Goal: Task Accomplishment & Management: Use online tool/utility

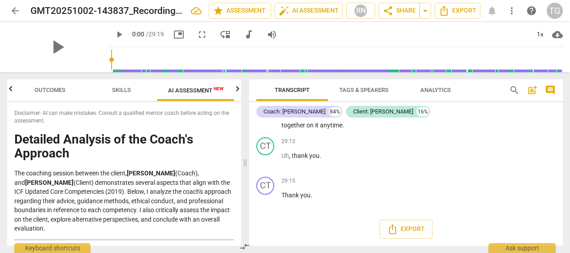
scroll to position [3460, 0]
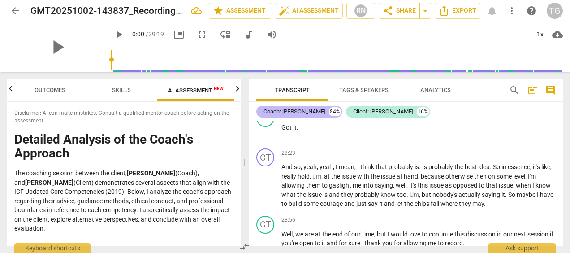
click at [309, 114] on div "Coach: [PERSON_NAME]" at bounding box center [294, 111] width 62 height 9
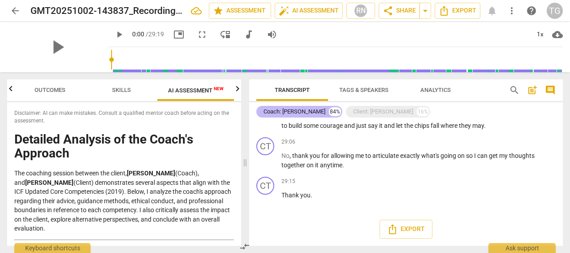
scroll to position [2311, 0]
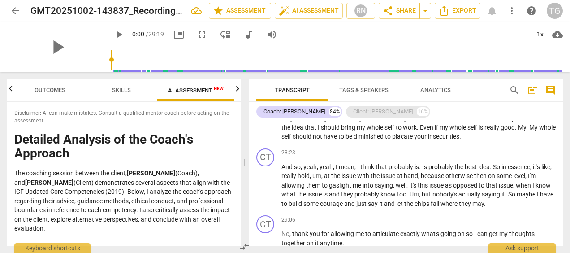
click at [376, 112] on div "Client: [PERSON_NAME]" at bounding box center [383, 111] width 60 height 9
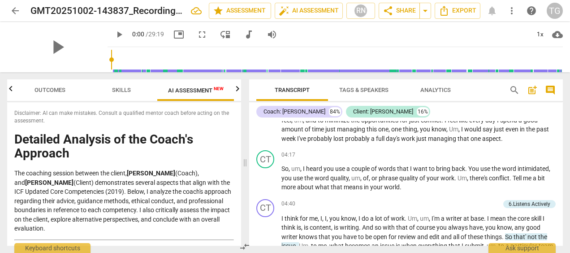
scroll to position [0, 0]
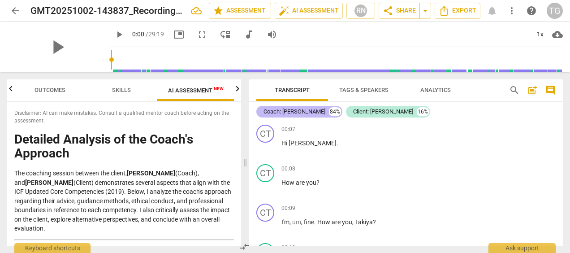
click at [294, 112] on div "Coach: [PERSON_NAME]" at bounding box center [294, 111] width 62 height 9
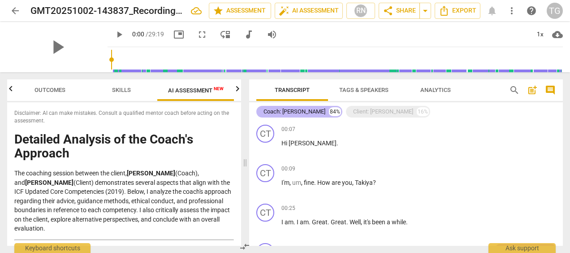
click at [309, 108] on div "Coach: [PERSON_NAME]" at bounding box center [294, 111] width 62 height 9
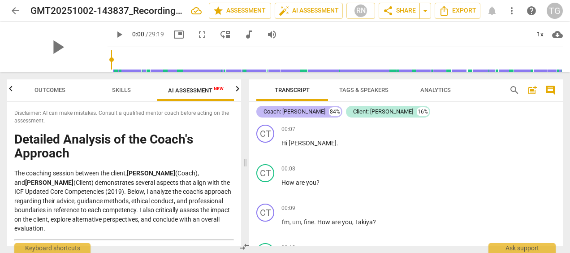
click at [309, 108] on div "Coach: [PERSON_NAME]" at bounding box center [294, 111] width 62 height 9
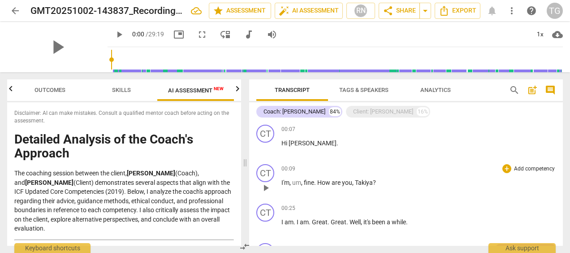
drag, startPoint x: 309, startPoint y: 108, endPoint x: 518, endPoint y: 164, distance: 216.0
click at [518, 164] on div "+ Add competency" at bounding box center [528, 168] width 53 height 9
click at [366, 90] on span "Tags & Speakers" at bounding box center [363, 89] width 49 height 7
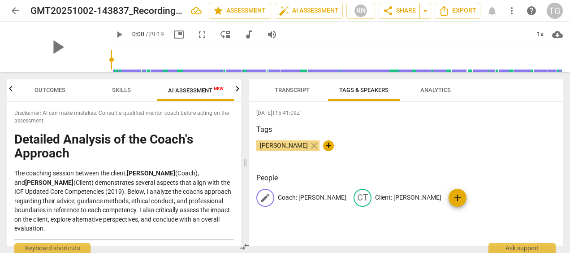
click at [328, 195] on p "Coach: [PERSON_NAME]" at bounding box center [312, 197] width 69 height 9
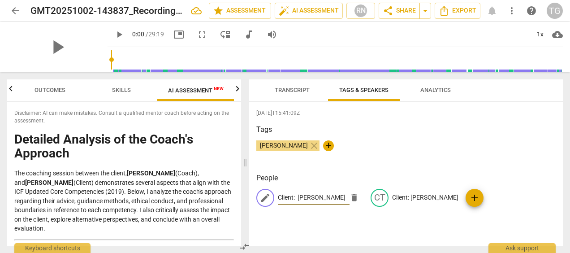
type input "Client: [PERSON_NAME]"
click at [404, 194] on p "Client: [PERSON_NAME]" at bounding box center [425, 197] width 66 height 9
type input "Coach: [PERSON_NAME]"
click at [478, 160] on div "Tags [PERSON_NAME] close +" at bounding box center [405, 144] width 299 height 41
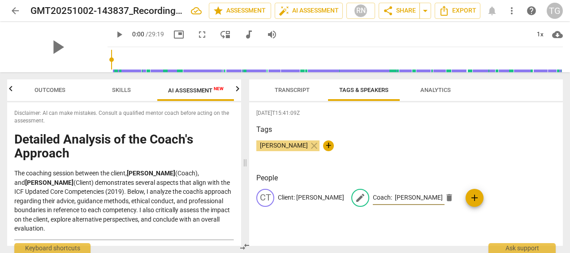
scroll to position [0, 0]
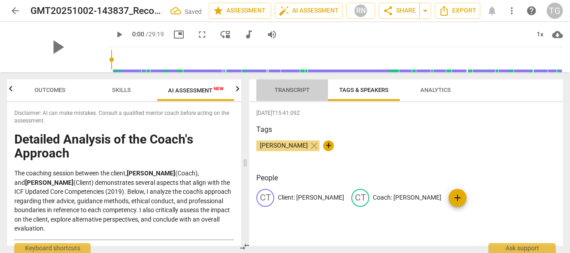
click at [285, 88] on span "Transcript" at bounding box center [292, 89] width 35 height 7
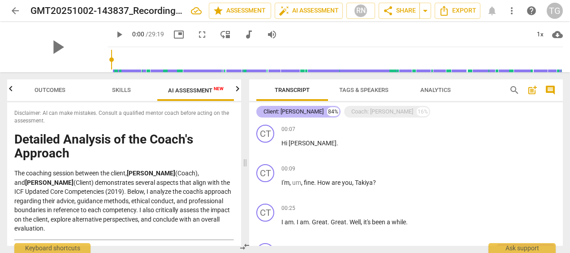
click at [285, 110] on div "Client: [PERSON_NAME]" at bounding box center [293, 111] width 60 height 9
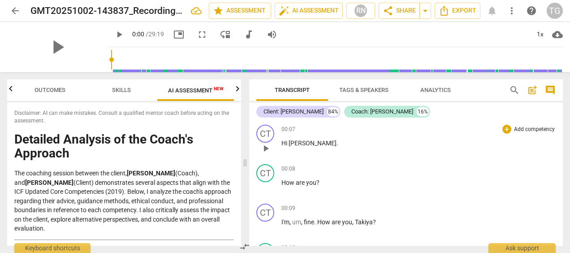
drag, startPoint x: 559, startPoint y: 125, endPoint x: 559, endPoint y: 130, distance: 5.4
click at [559, 130] on div "CT play_arrow pause 00:07 + Add competency keyboard_arrow_right Hi [PERSON_NAME…" at bounding box center [406, 140] width 314 height 39
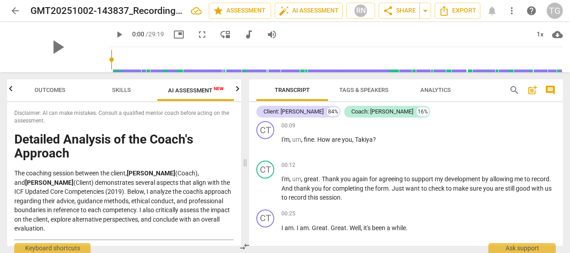
scroll to position [101, 0]
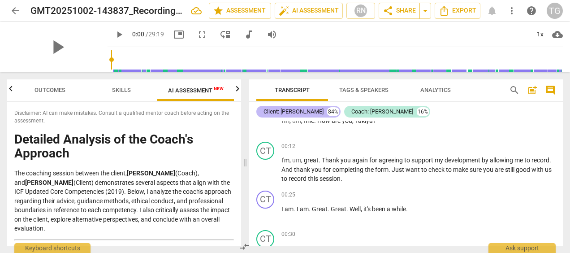
click at [277, 112] on div "Client: [PERSON_NAME]" at bounding box center [293, 111] width 60 height 9
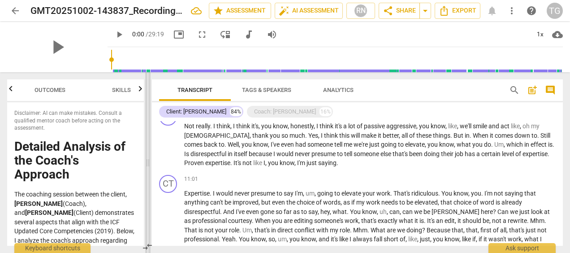
scroll to position [733, 0]
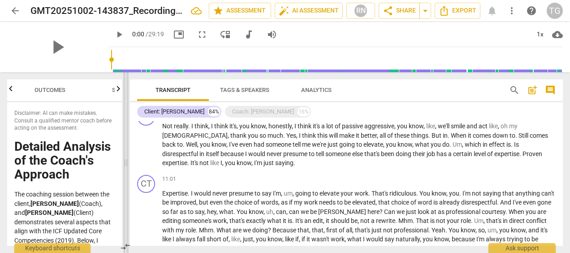
drag, startPoint x: 246, startPoint y: 163, endPoint x: 126, endPoint y: 157, distance: 119.3
click at [126, 157] on span at bounding box center [125, 162] width 5 height 181
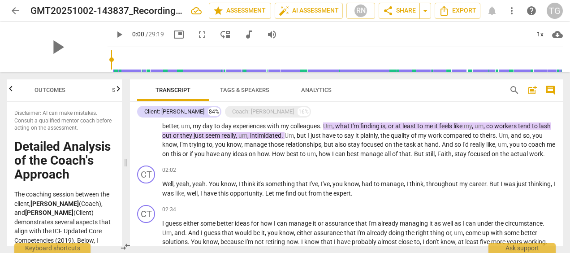
scroll to position [0, 0]
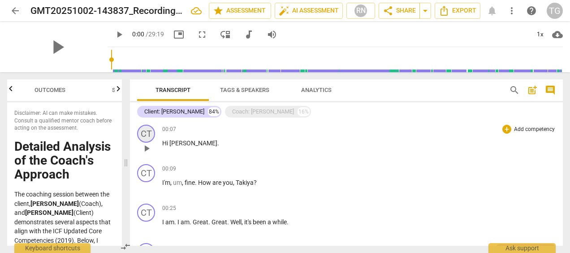
click at [148, 135] on div "CT" at bounding box center [146, 134] width 18 height 18
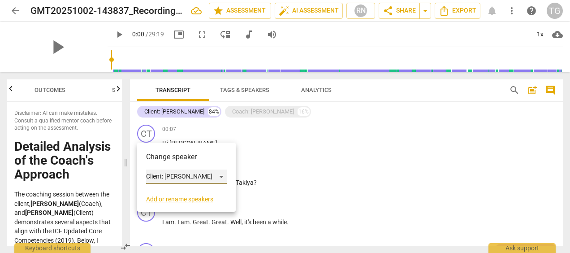
click at [210, 176] on div "Client: [PERSON_NAME]" at bounding box center [186, 176] width 81 height 14
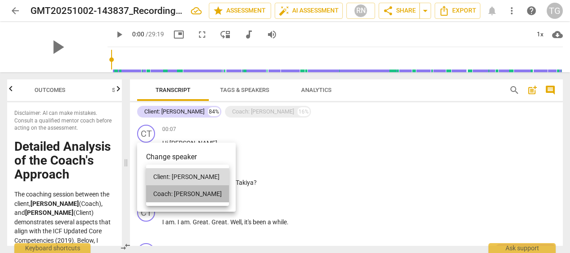
click at [198, 194] on li "Coach: [PERSON_NAME]" at bounding box center [187, 193] width 83 height 17
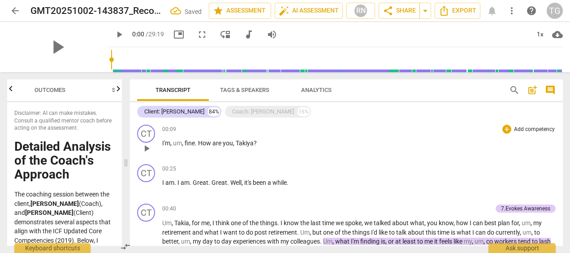
click at [319, 135] on div "00:09 + Add competency keyboard_arrow_right I'm , um , fine . How are you , [PE…" at bounding box center [358, 141] width 393 height 32
click at [232, 141] on span "you" at bounding box center [228, 142] width 10 height 7
click at [232, 109] on div "Coach: [PERSON_NAME]" at bounding box center [263, 111] width 62 height 9
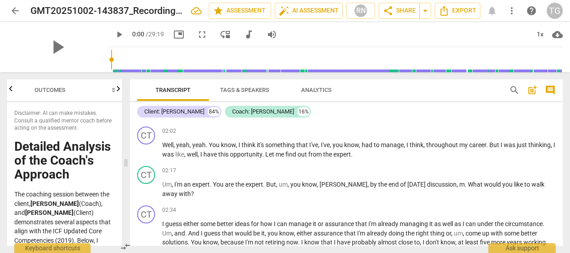
scroll to position [384, 0]
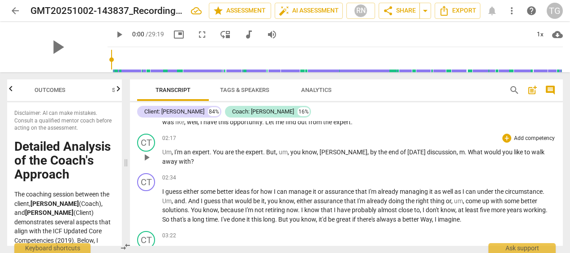
click at [187, 155] on span "an" at bounding box center [188, 151] width 9 height 7
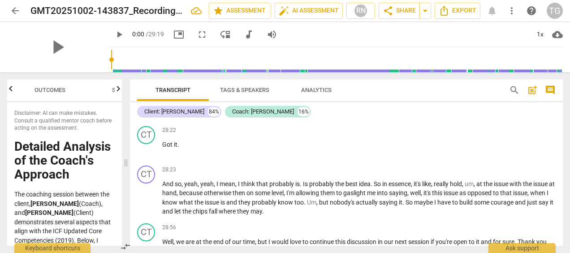
scroll to position [3149, 0]
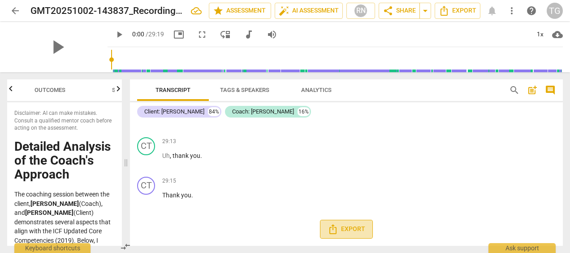
click at [342, 226] on span "Export" at bounding box center [347, 229] width 38 height 11
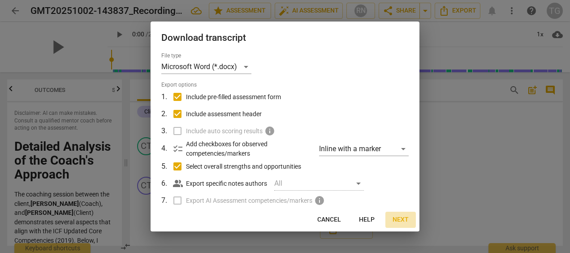
click at [402, 212] on button "Next" at bounding box center [400, 219] width 30 height 16
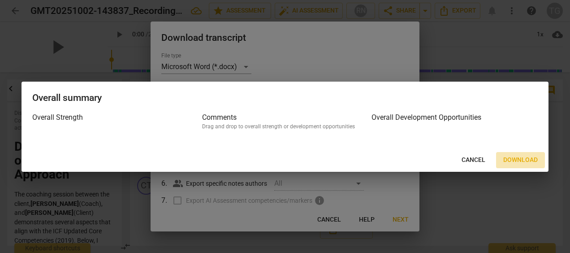
click at [523, 155] on span "Download" at bounding box center [520, 159] width 34 height 9
